Goal: Check status: Check status

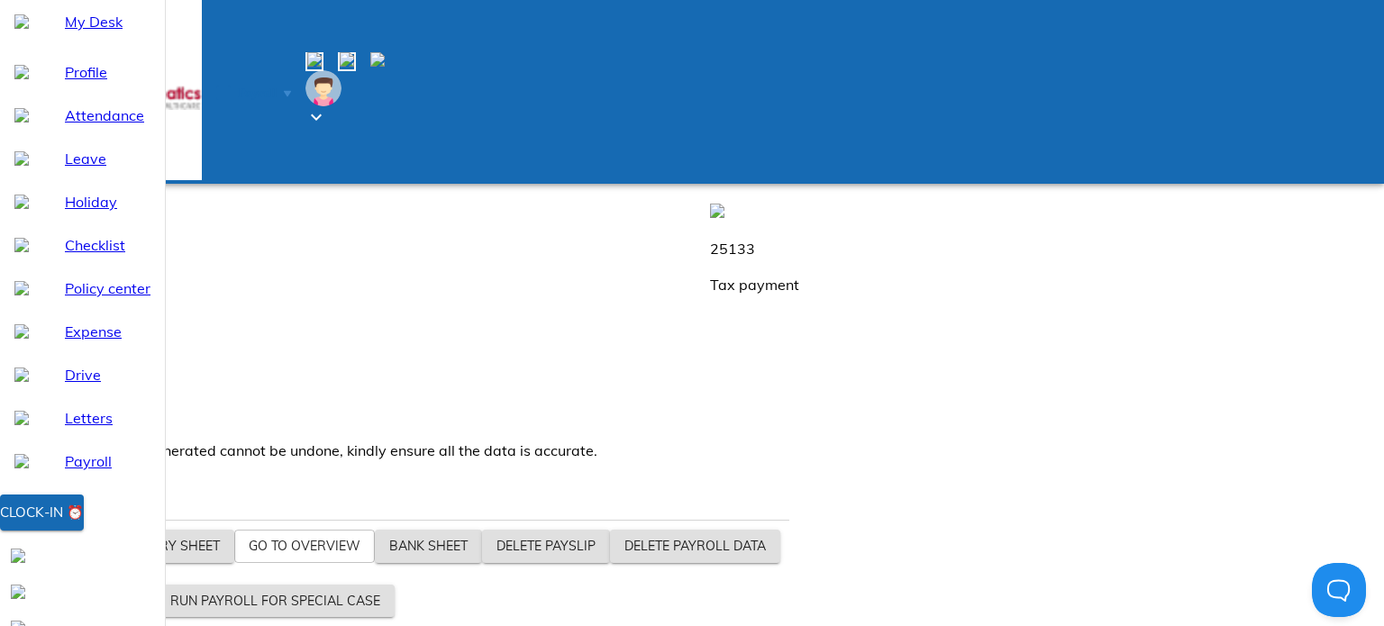
drag, startPoint x: 569, startPoint y: 277, endPoint x: 642, endPoint y: 273, distance: 73.1
click at [710, 130] on p "1174100" at bounding box center [1050, 119] width 681 height 22
drag, startPoint x: 642, startPoint y: 273, endPoint x: 566, endPoint y: 271, distance: 76.6
click at [710, 130] on p "1174100" at bounding box center [1050, 119] width 681 height 22
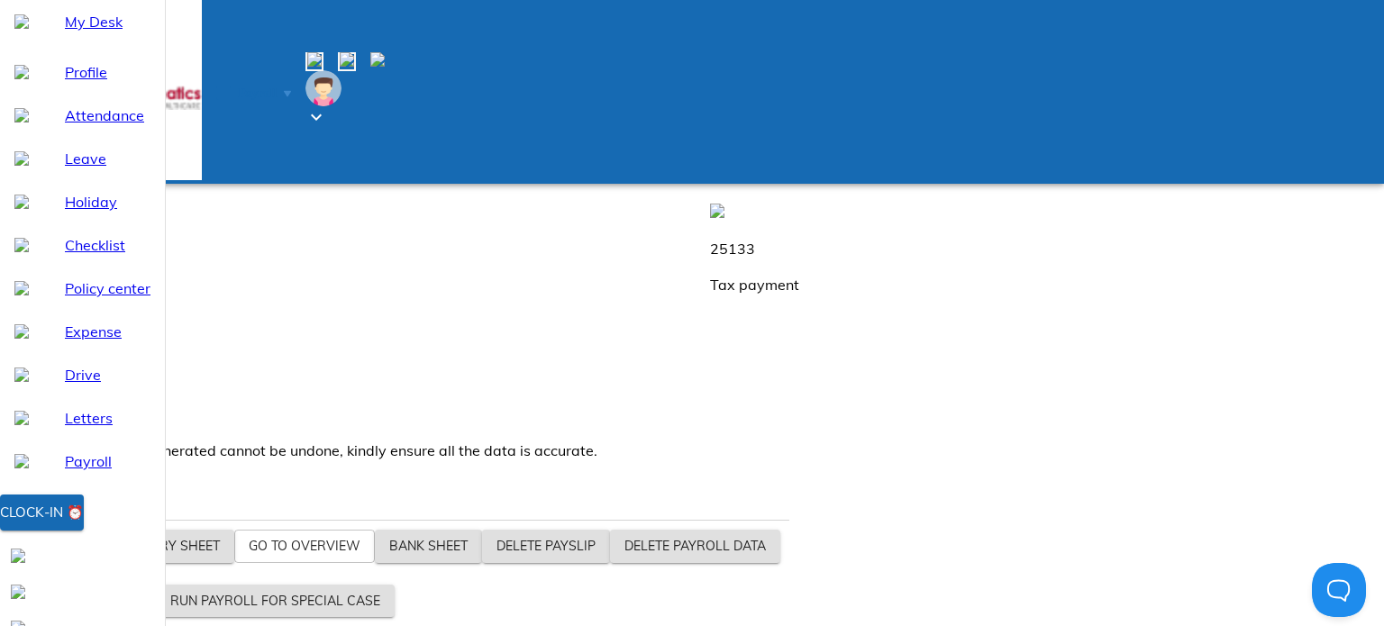
click at [710, 130] on p "1174100" at bounding box center [1050, 119] width 681 height 22
drag, startPoint x: 566, startPoint y: 271, endPoint x: 670, endPoint y: 395, distance: 161.8
click at [670, 395] on div "28 Employee count 1174100 Wage Amount 1145167 Salary payout 25133 Tax payment 3…" at bounding box center [699, 255] width 1406 height 389
drag, startPoint x: 569, startPoint y: 270, endPoint x: 634, endPoint y: 270, distance: 64.9
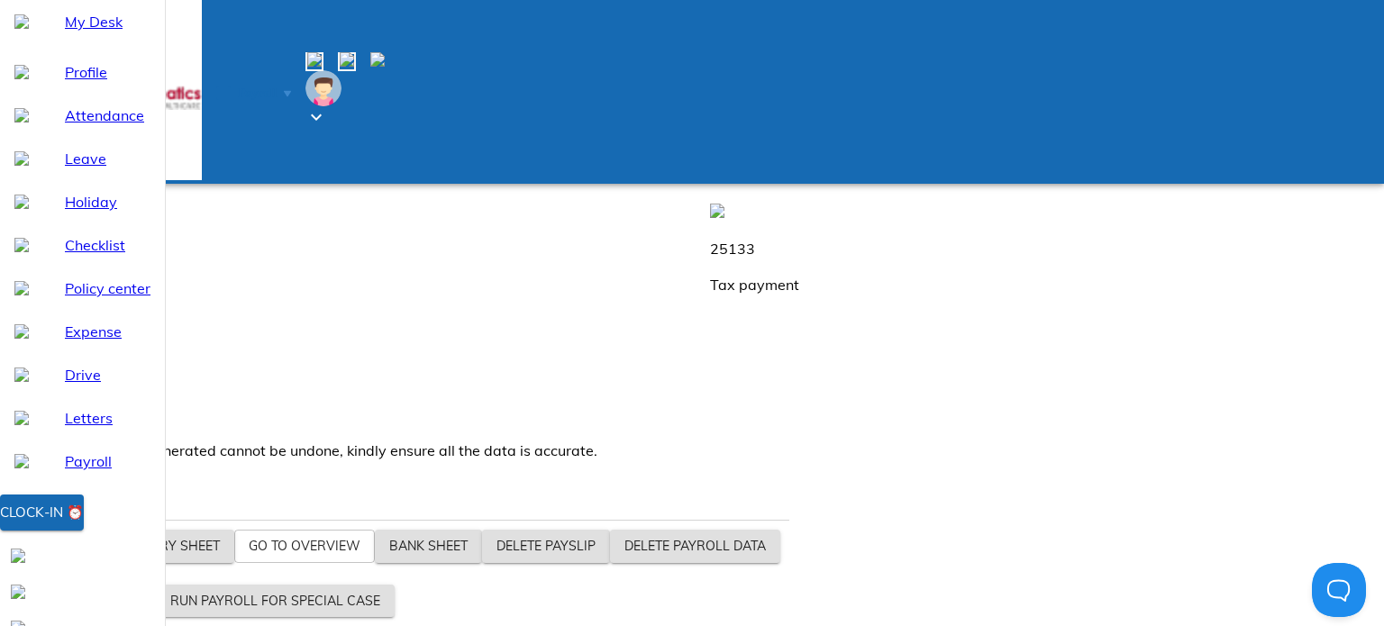
click at [710, 130] on p "1174100" at bounding box center [1050, 119] width 681 height 22
